Goal: Transaction & Acquisition: Purchase product/service

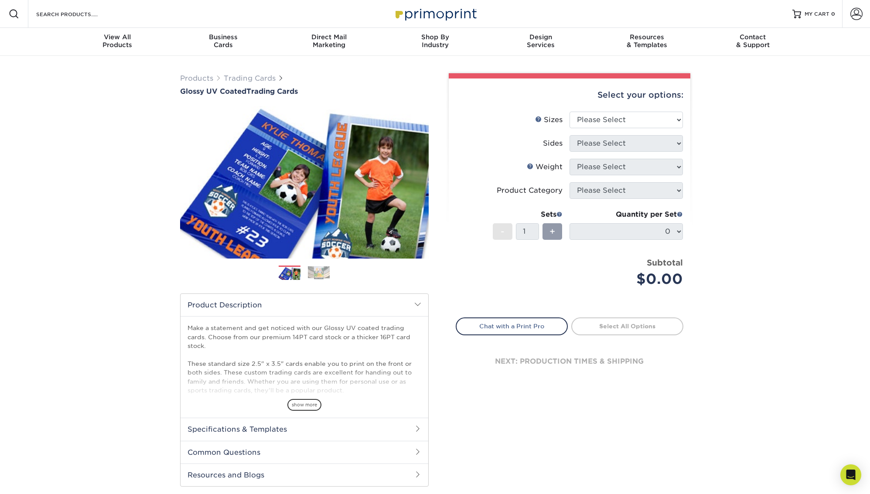
scroll to position [11, 0]
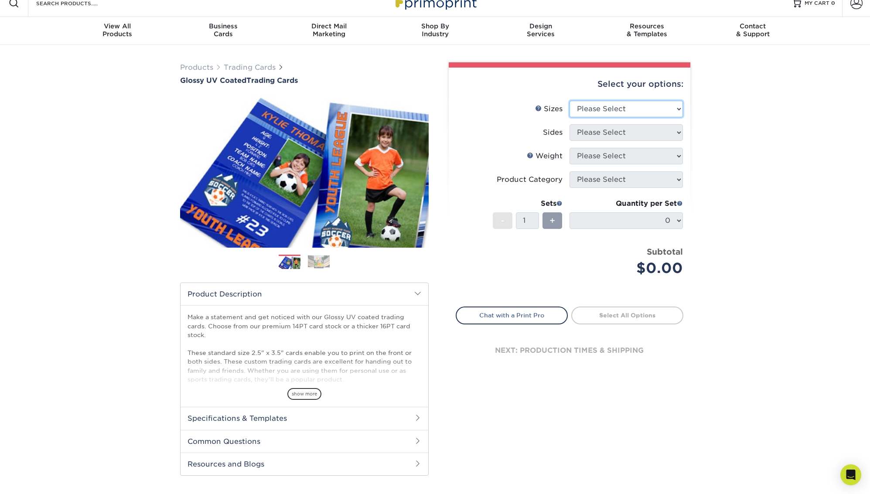
select select "2.50x3.50"
select select "13abbda7-1d64-4f25-8bb2-c179b224825d"
select select "18PTC1S"
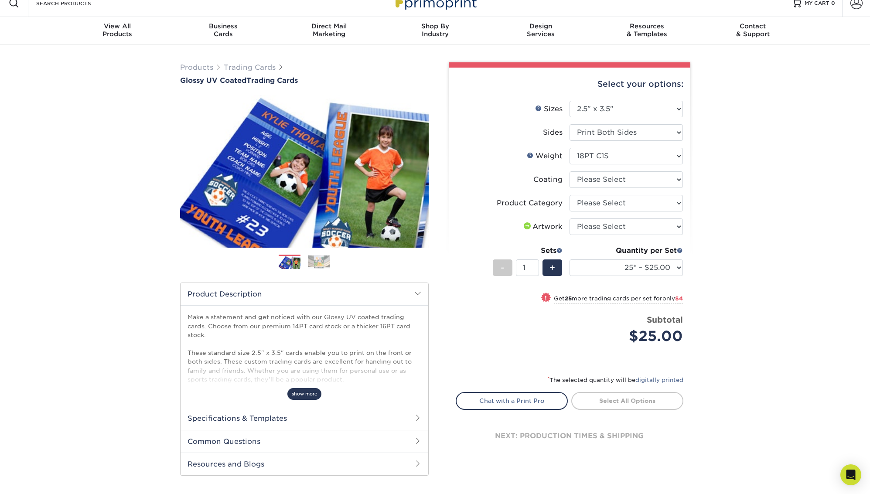
click at [305, 390] on span "show more" at bounding box center [304, 394] width 34 height 12
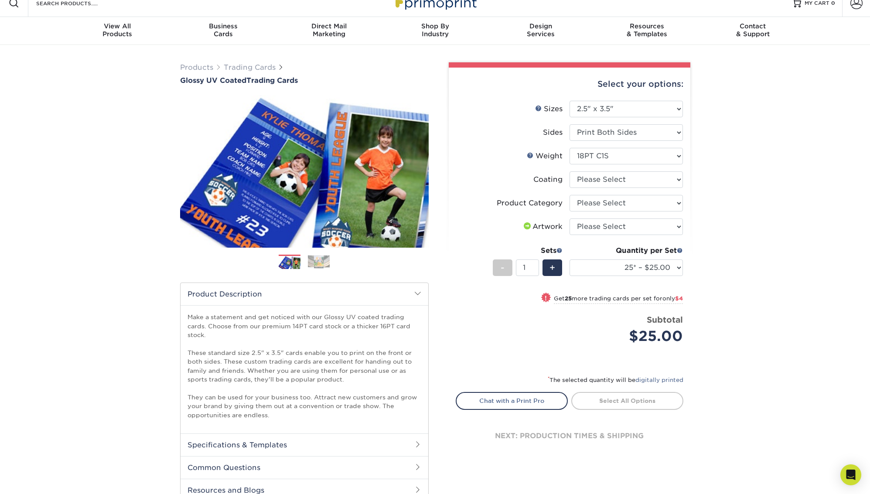
scroll to position [73, 0]
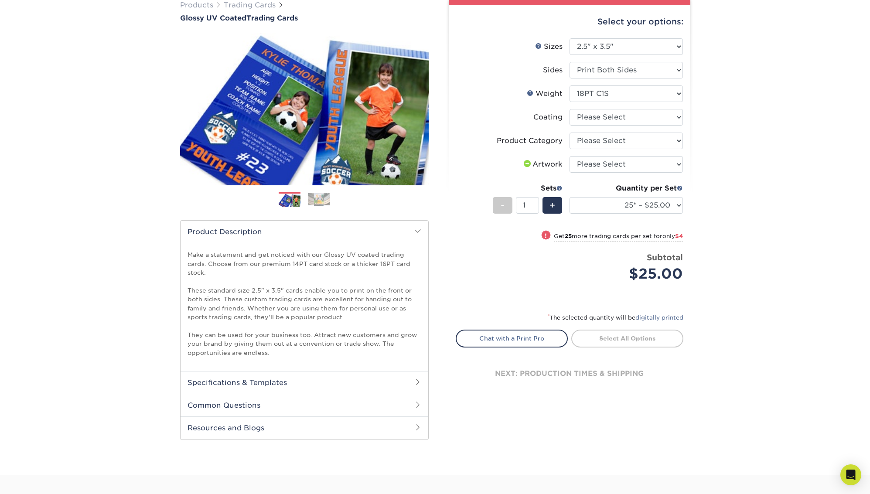
click at [332, 384] on h2 "Specifications & Templates" at bounding box center [304, 382] width 248 height 23
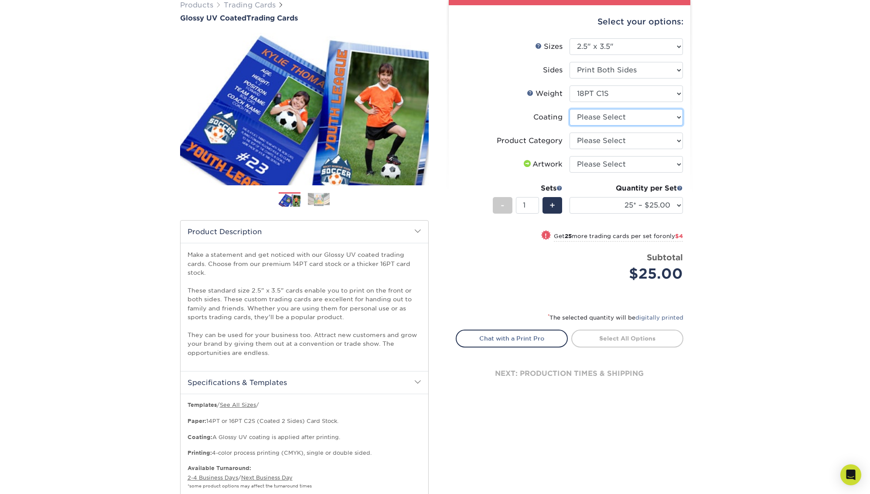
select select "1e8116af-acfc-44b1-83dc-8181aa338834"
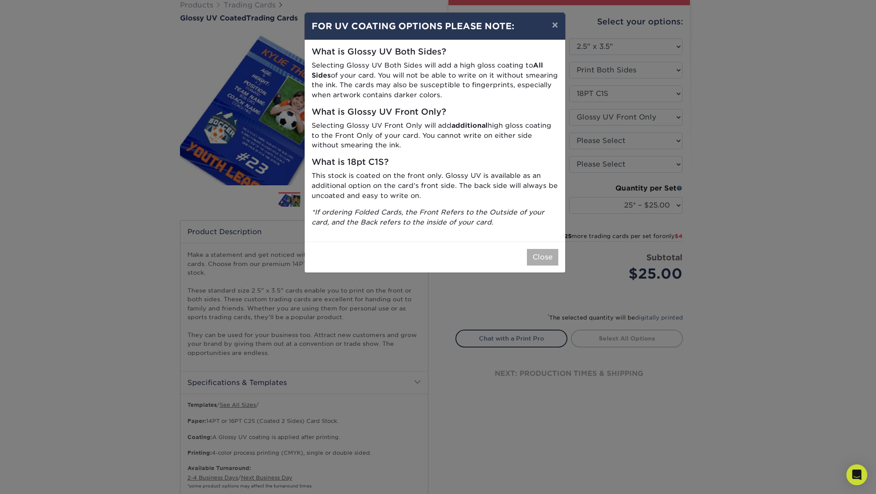
click at [538, 249] on button "Close" at bounding box center [542, 257] width 31 height 17
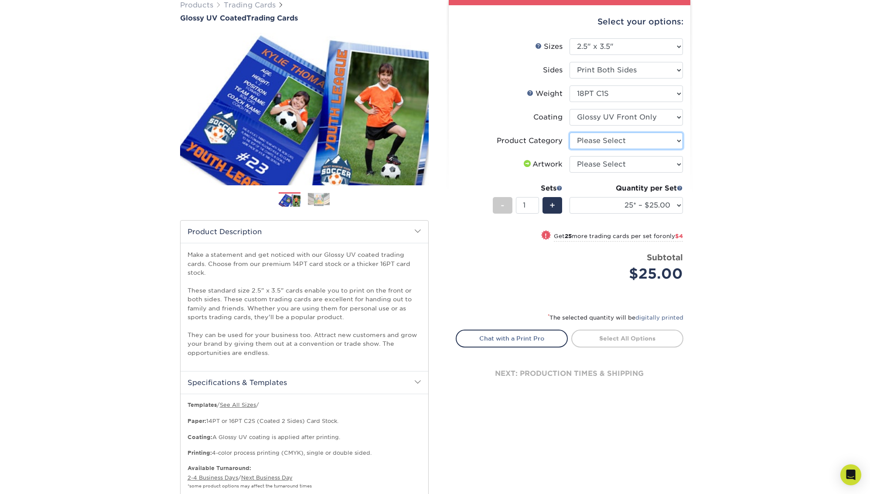
select select "c2f9bce9-36c2-409d-b101-c29d9d031e18"
select select "upload"
click at [548, 208] on div "+" at bounding box center [552, 205] width 20 height 17
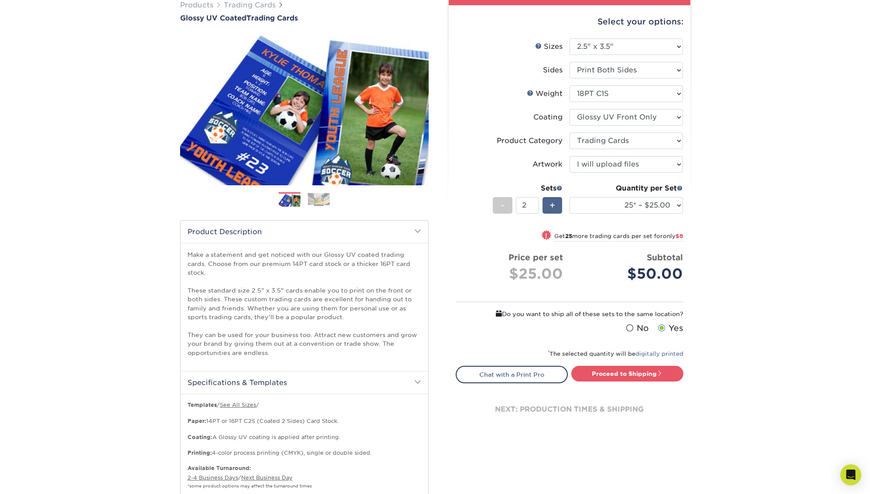
click at [548, 208] on div "+" at bounding box center [552, 205] width 20 height 17
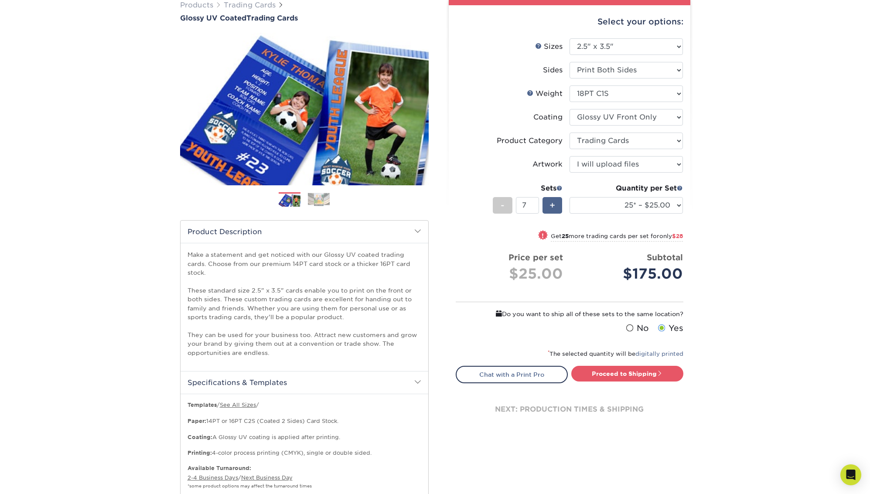
click at [548, 208] on div "+" at bounding box center [552, 205] width 20 height 17
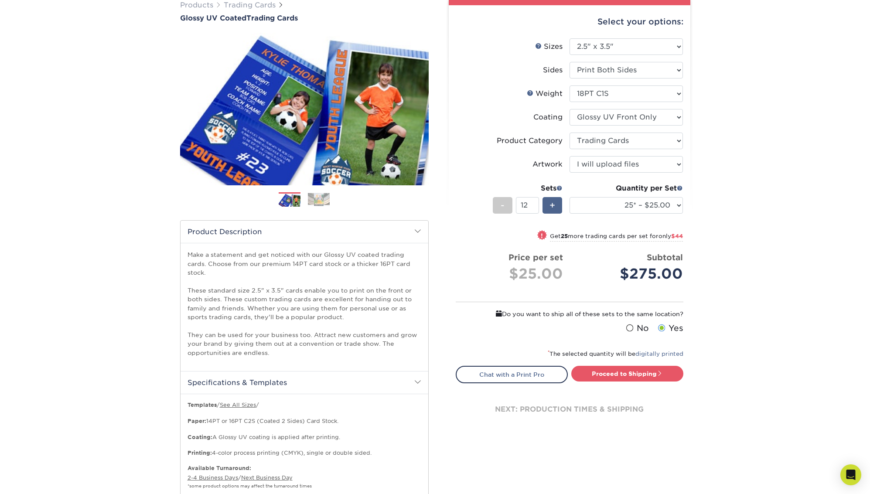
click at [548, 208] on div "+" at bounding box center [552, 205] width 20 height 17
type input "15"
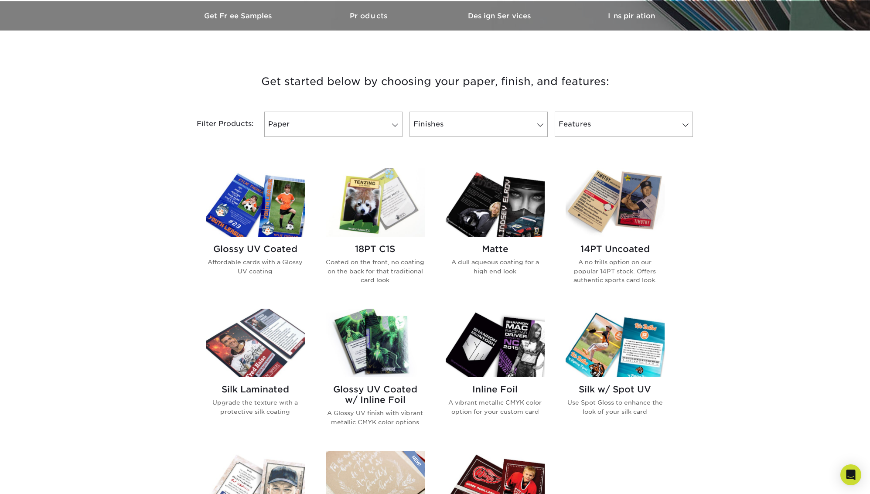
scroll to position [274, 0]
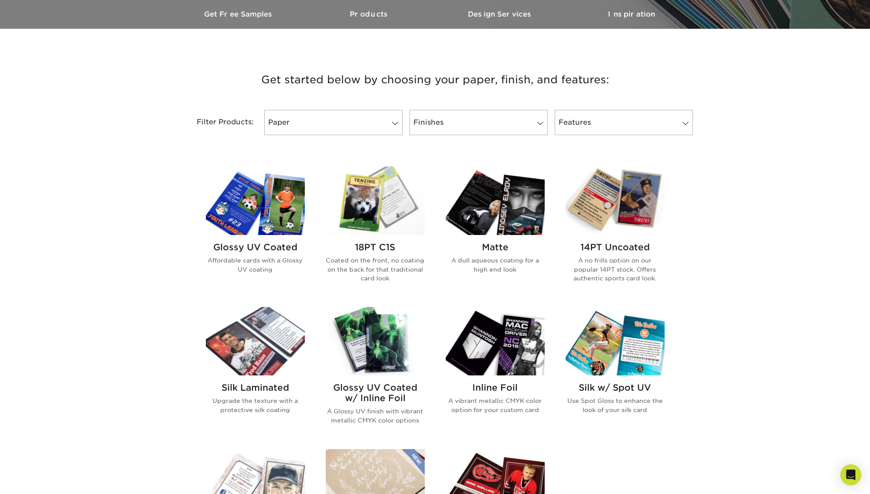
click at [386, 204] on img at bounding box center [375, 200] width 99 height 68
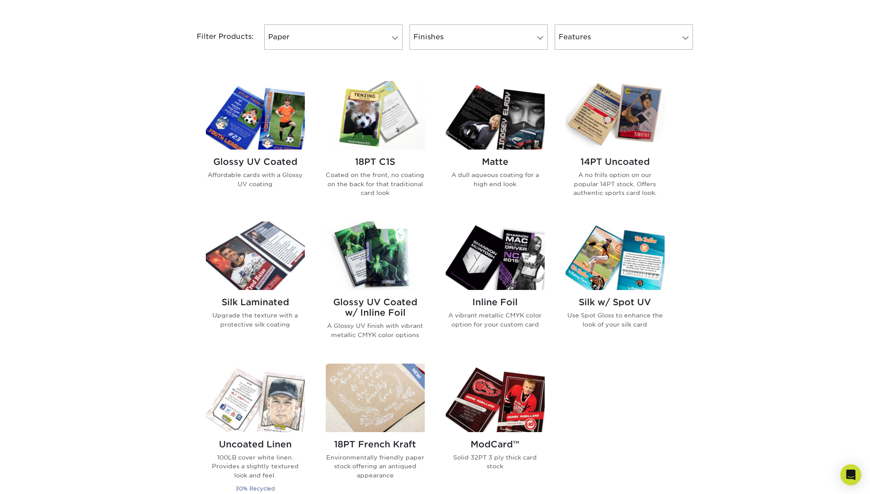
scroll to position [377, 0]
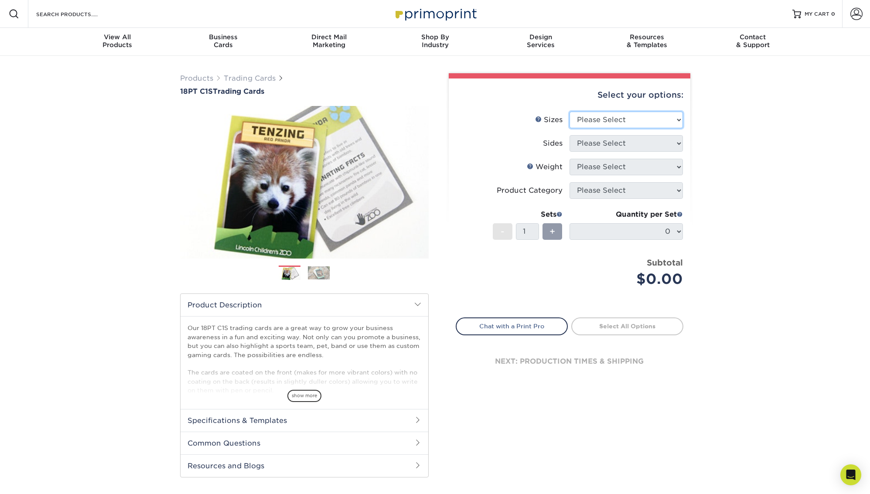
select select "2.50x3.50"
select select "13abbda7-1d64-4f25-8bb2-c179b224825d"
select select "18PTC1S"
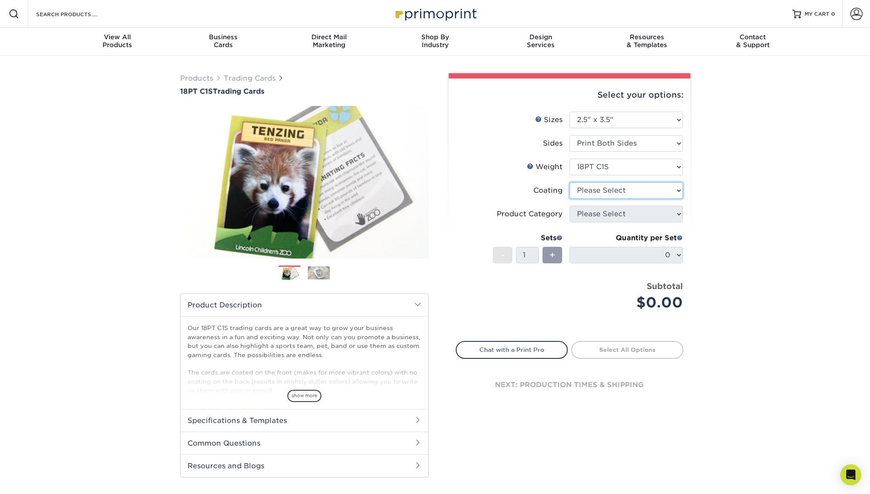
select select "1e8116af-acfc-44b1-83dc-8181aa338834"
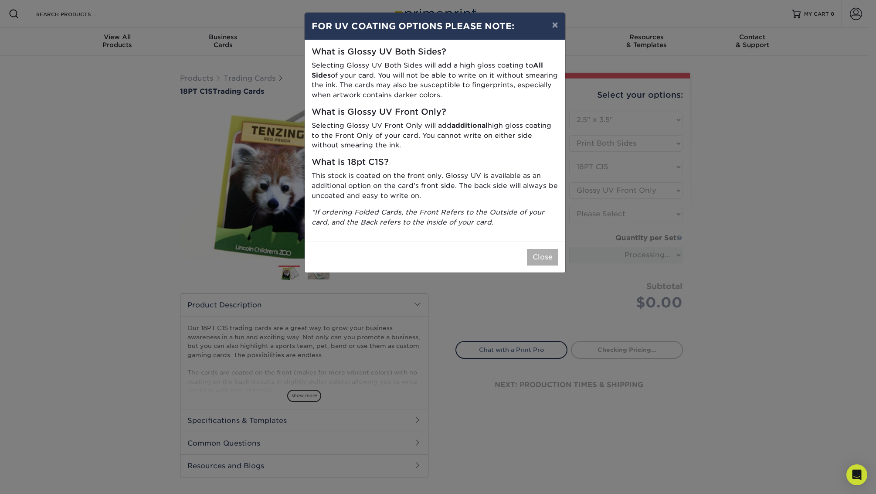
click at [541, 249] on button "Close" at bounding box center [542, 257] width 31 height 17
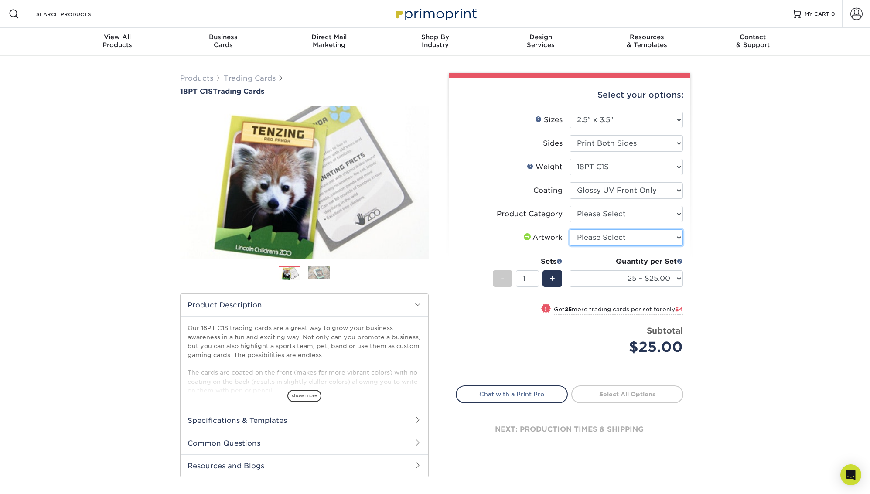
select select "upload"
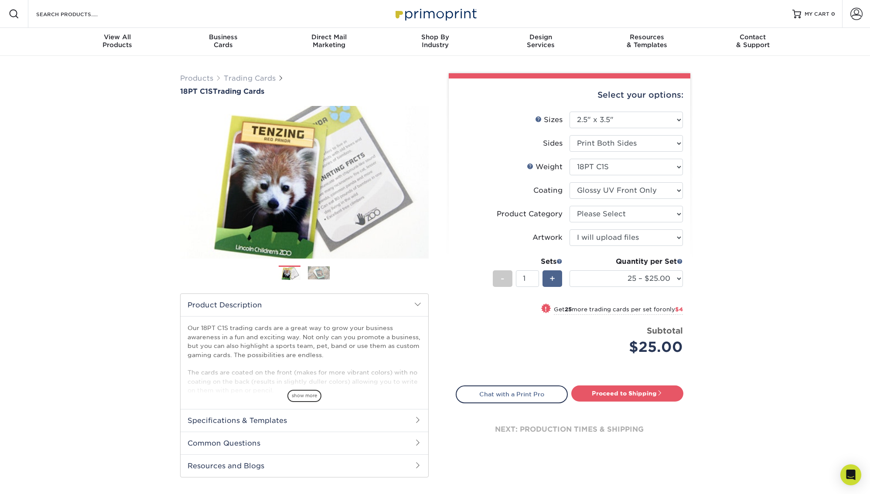
click at [554, 280] on span "+" at bounding box center [552, 278] width 6 height 13
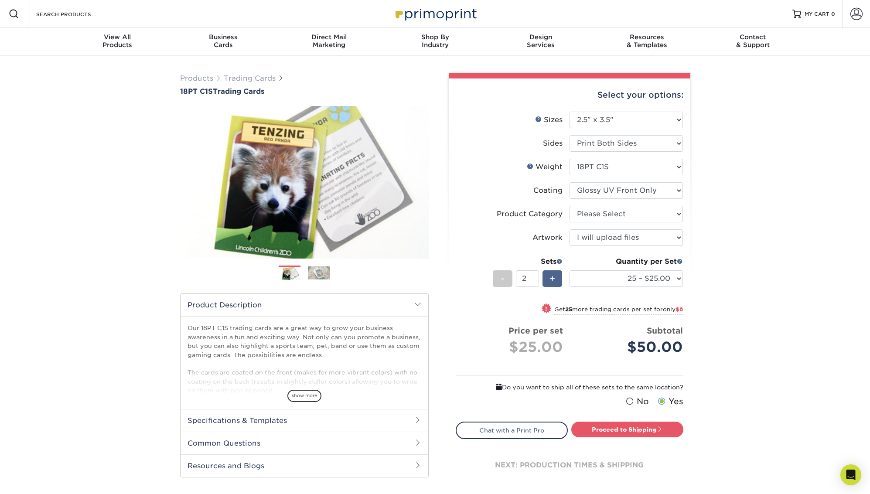
click at [554, 280] on span "+" at bounding box center [552, 278] width 6 height 13
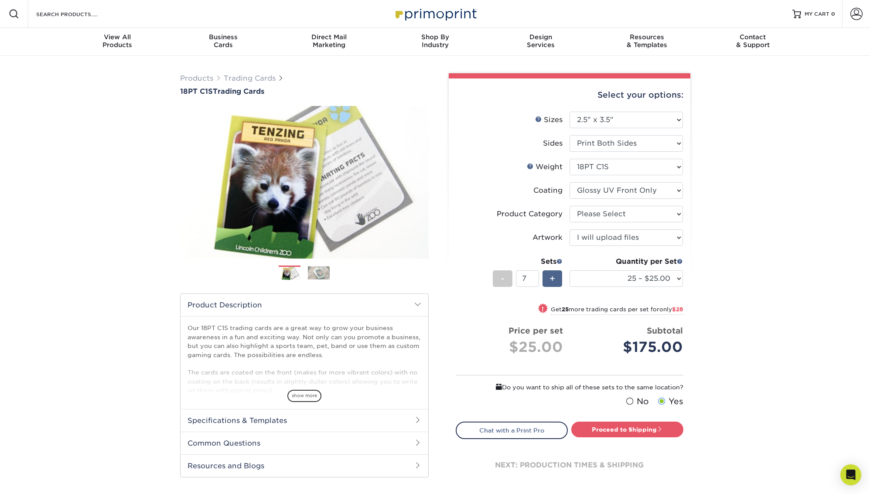
click at [554, 280] on span "+" at bounding box center [552, 278] width 6 height 13
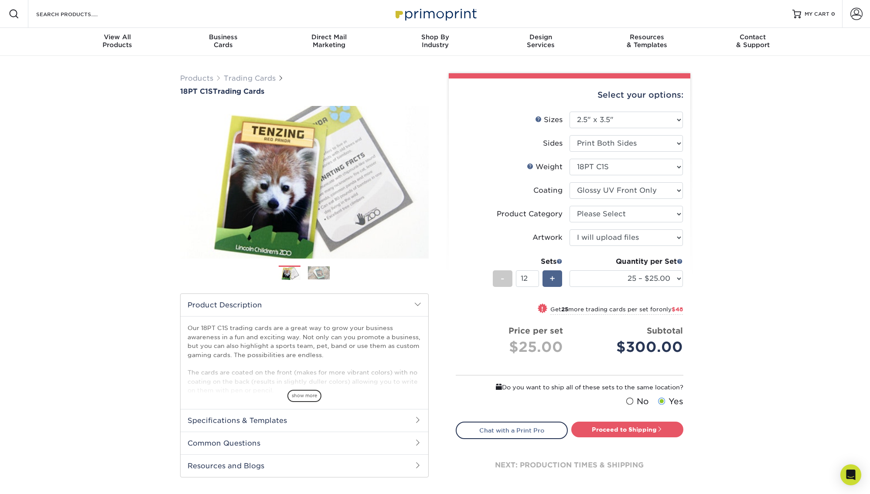
click at [554, 280] on span "+" at bounding box center [552, 278] width 6 height 13
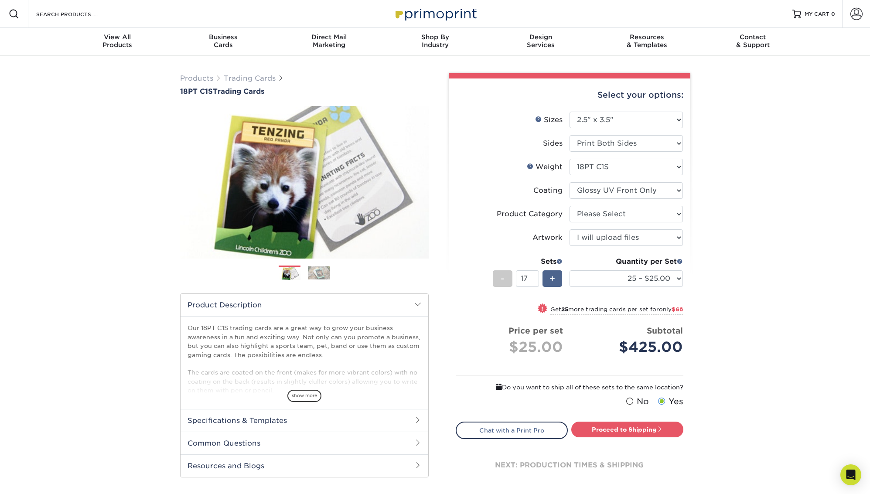
click at [550, 278] on span "+" at bounding box center [552, 278] width 6 height 13
type input "18"
click at [561, 307] on strong "25" at bounding box center [564, 309] width 7 height 7
select select "50 – $29.00"
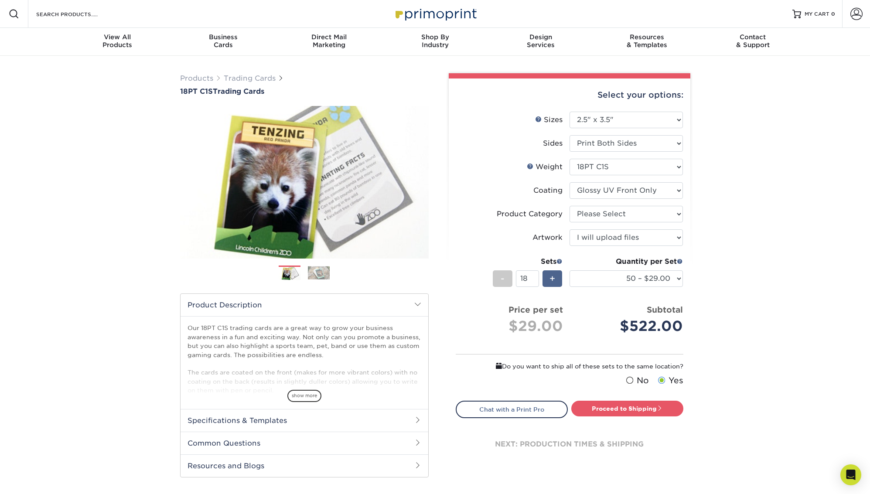
click at [561, 279] on div "+" at bounding box center [552, 278] width 20 height 17
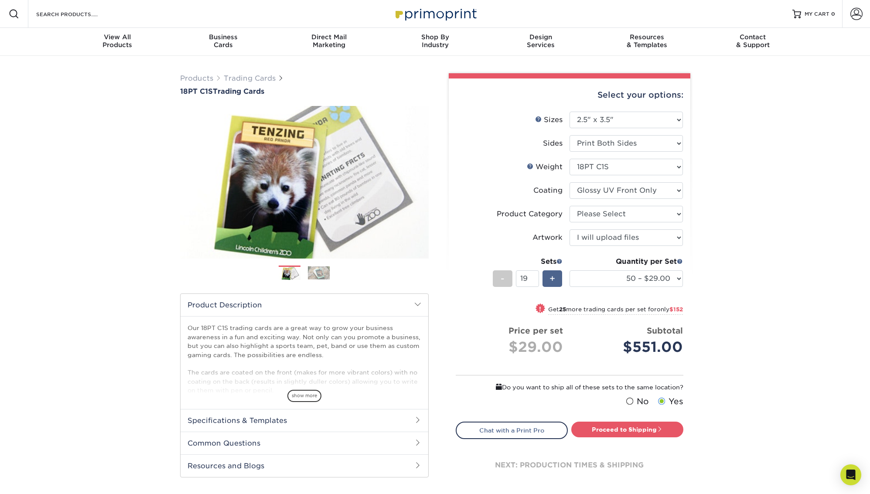
click at [559, 279] on div "+" at bounding box center [552, 278] width 20 height 17
click at [558, 279] on div "+" at bounding box center [552, 278] width 20 height 17
click at [509, 282] on div "-" at bounding box center [503, 278] width 20 height 17
type input "20"
select select "25 – $25.00"
